Goal: Check status: Check status

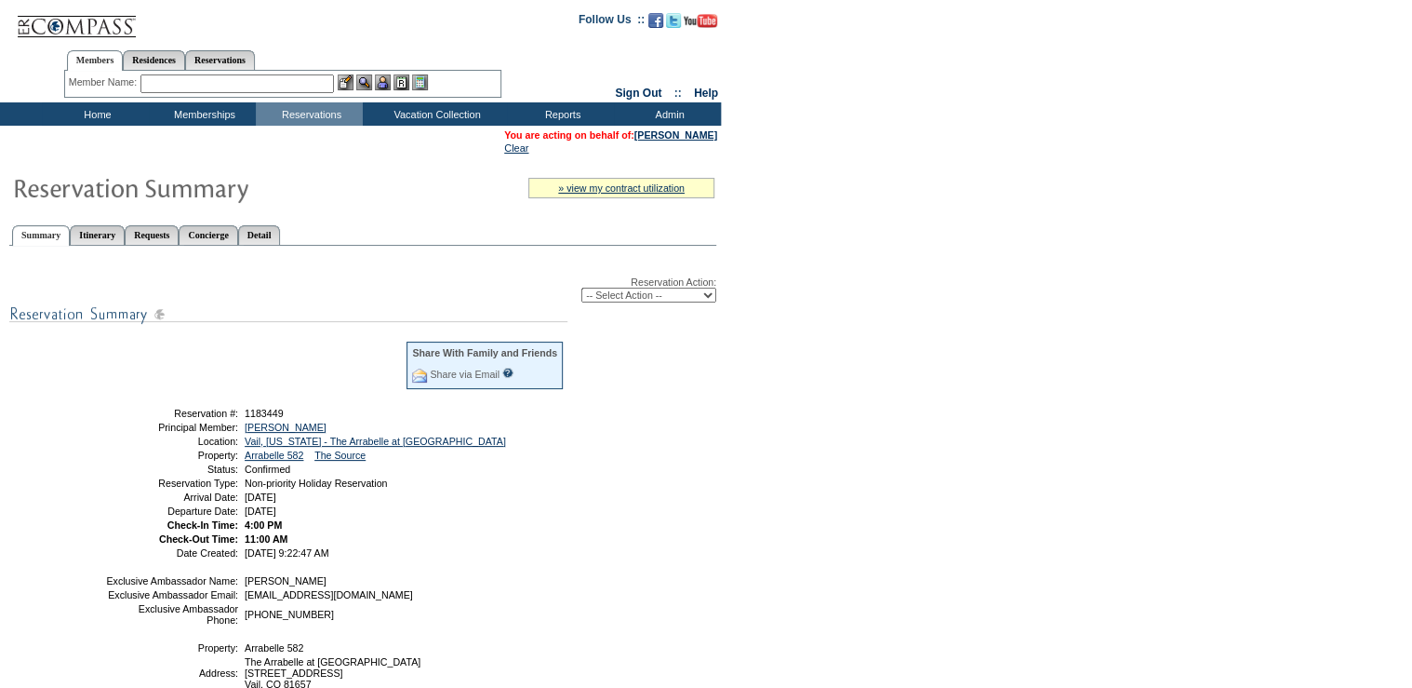
drag, startPoint x: 257, startPoint y: 58, endPoint x: 195, endPoint y: 84, distance: 66.7
click at [255, 58] on link "Reservations" at bounding box center [220, 60] width 70 height 20
click at [183, 86] on input "text" at bounding box center [177, 83] width 82 height 19
paste input "1079784"
type input "1079784"
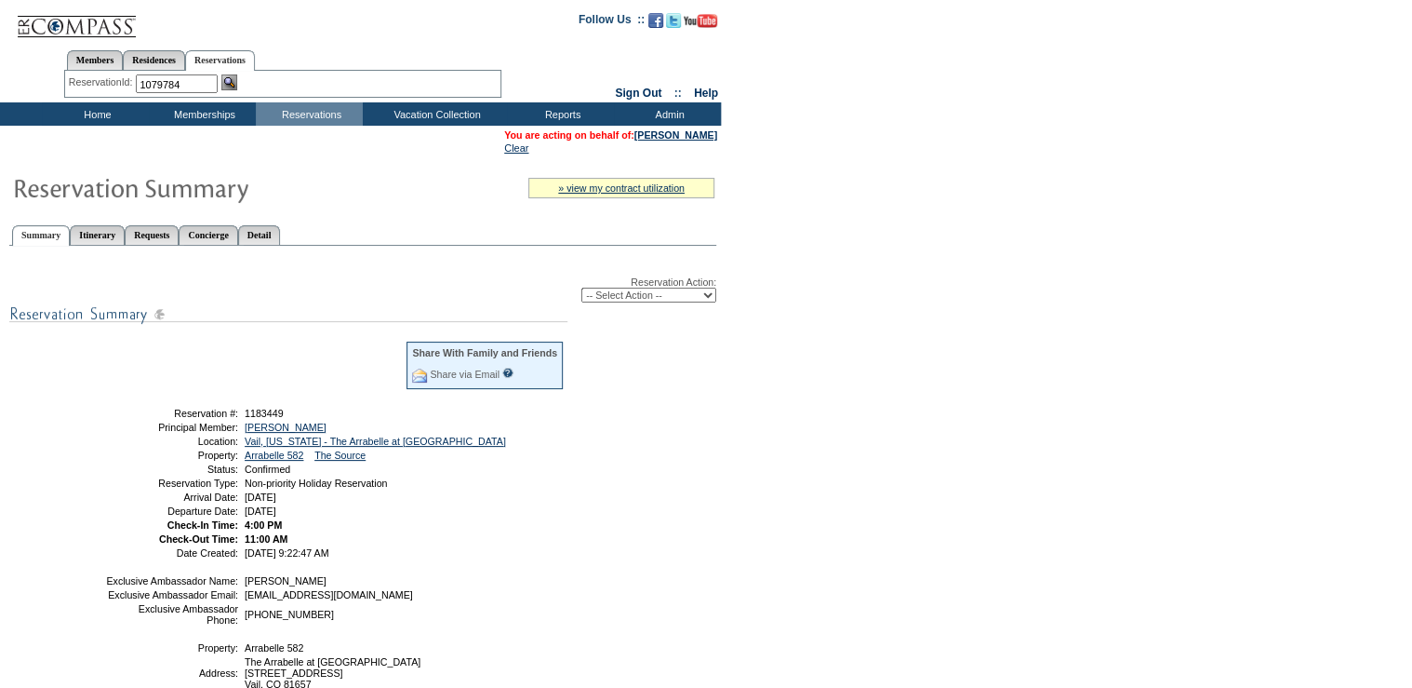
click input "Send" at bounding box center [0, 0] width 0 height 0
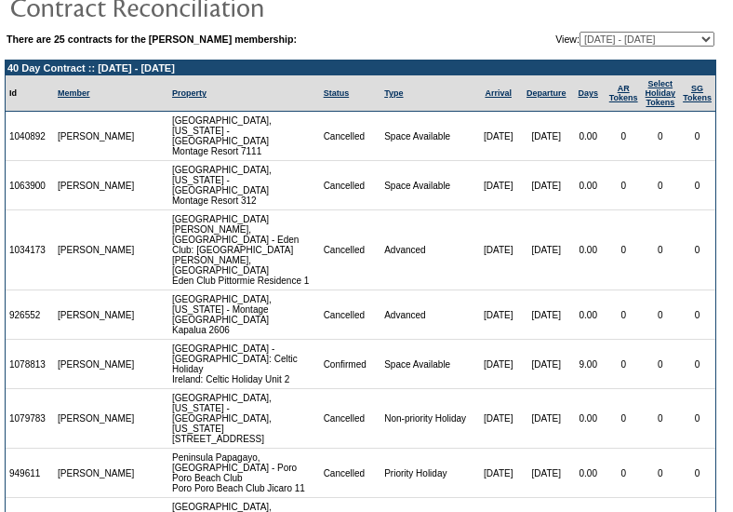
scroll to position [247, 0]
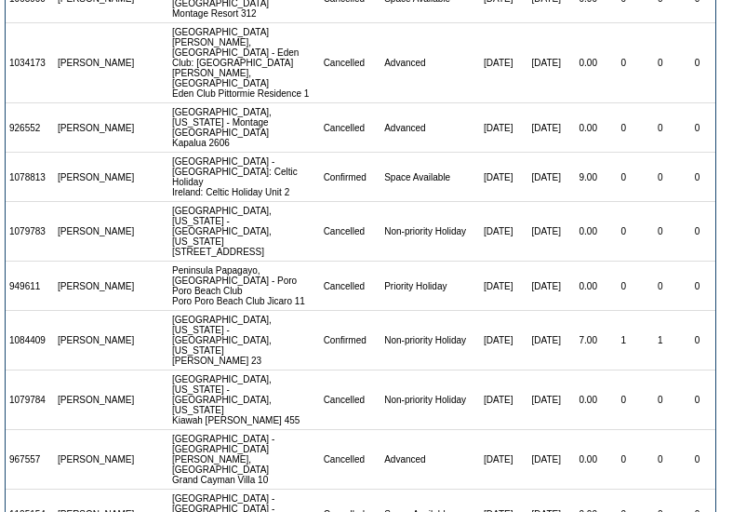
click at [27, 382] on td "1079784" at bounding box center [30, 400] width 48 height 60
copy td "1079784"
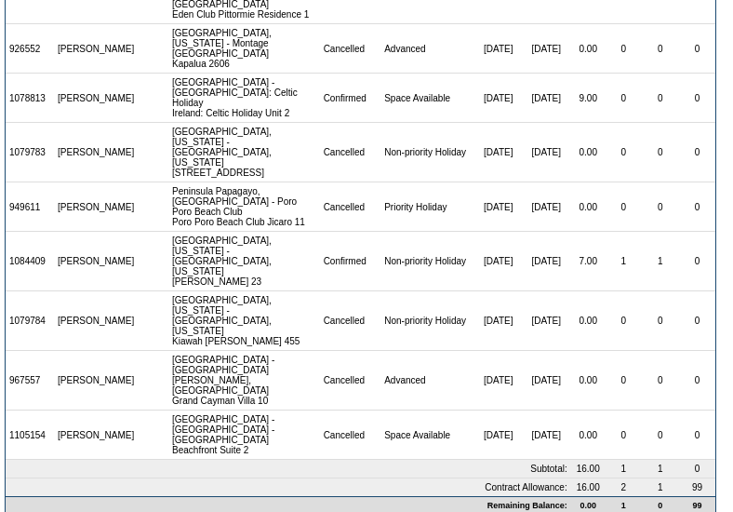
scroll to position [337, 0]
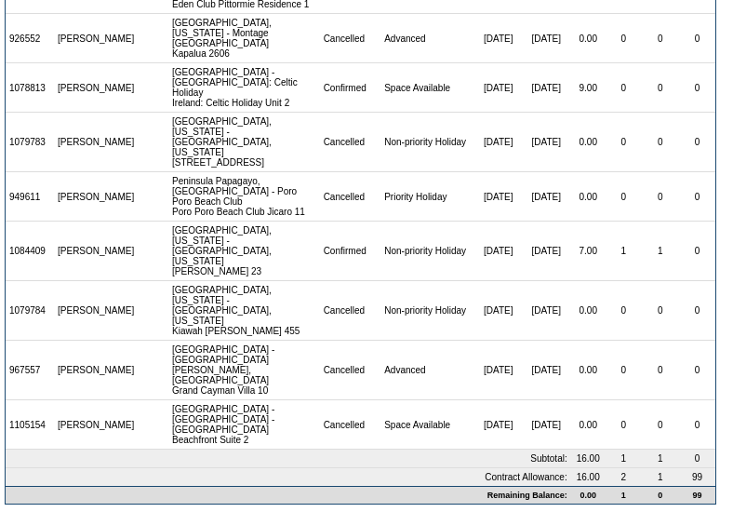
click at [26, 232] on td "1084409" at bounding box center [30, 251] width 48 height 60
copy td "1084409"
click at [30, 113] on td "1079783" at bounding box center [30, 143] width 48 height 60
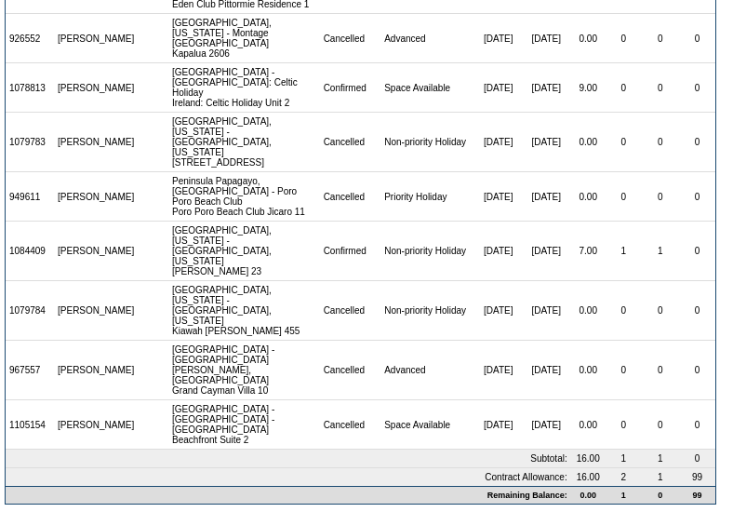
copy td "1079783"
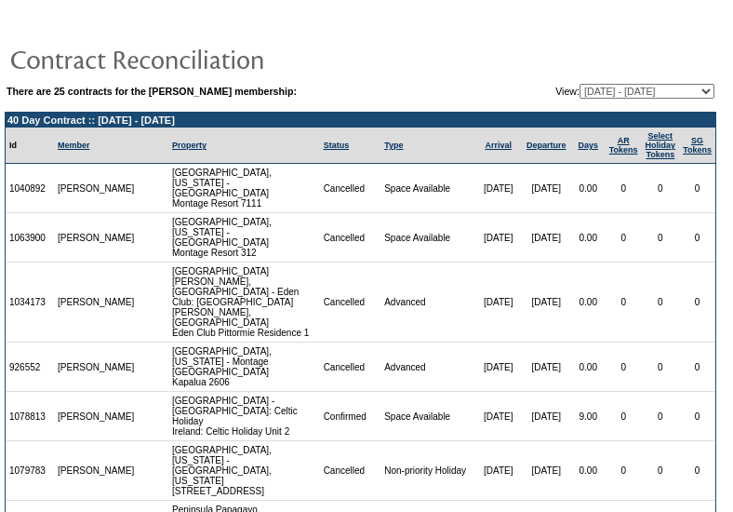
scroll to position [0, 0]
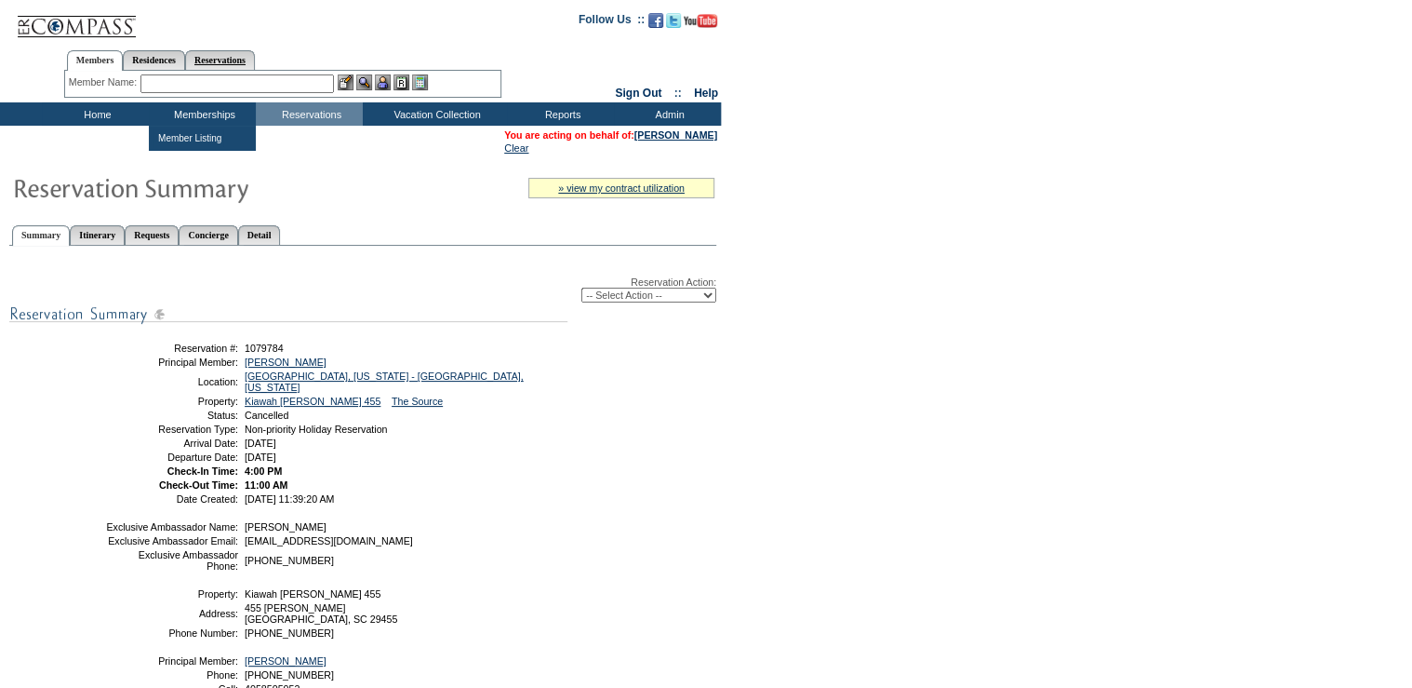
click at [247, 63] on link "Reservations" at bounding box center [220, 60] width 70 height 20
click at [178, 86] on input "text" at bounding box center [177, 83] width 82 height 19
paste input "1084409"
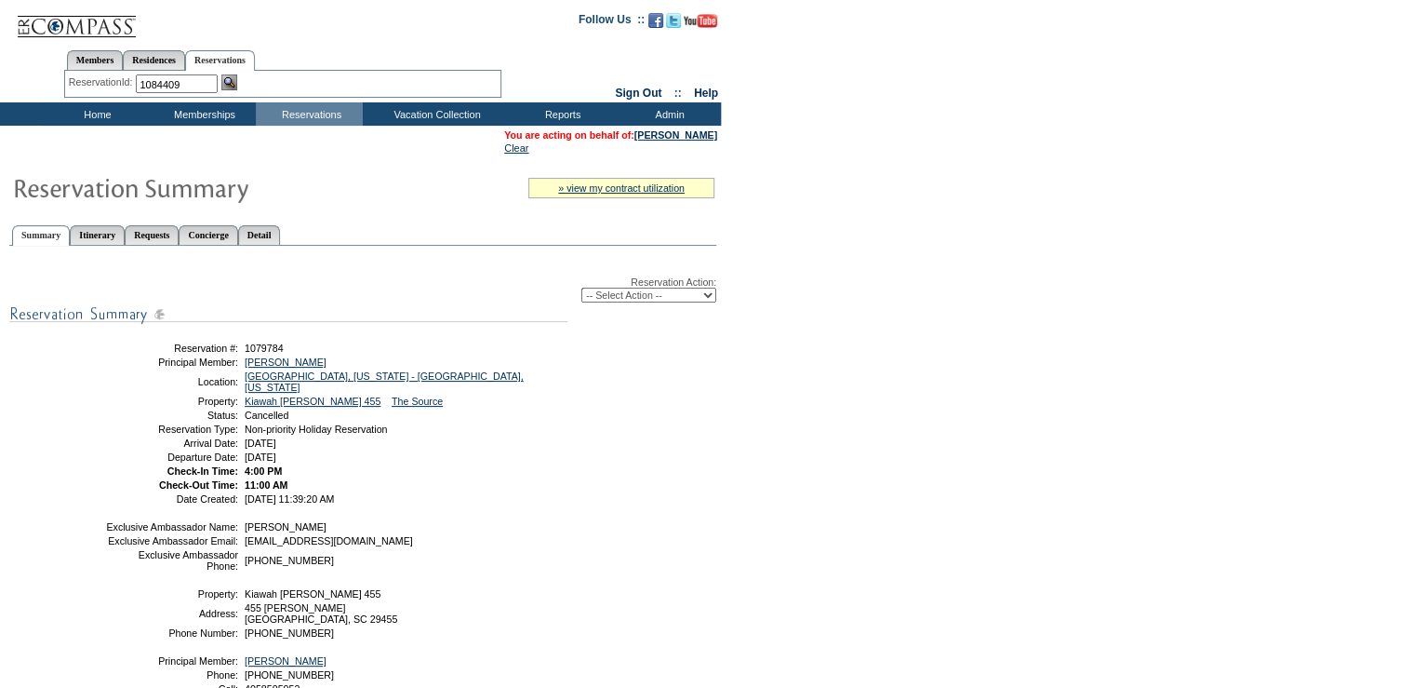
type input "1084409"
click input "Yes, Confirm" at bounding box center [0, 0] width 0 height 0
